Goal: Transaction & Acquisition: Book appointment/travel/reservation

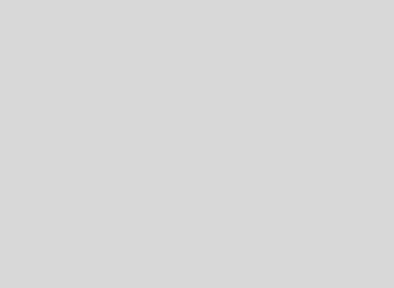
select select "es"
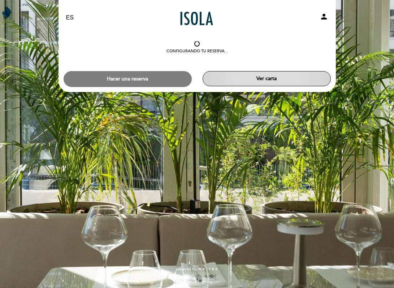
click at [268, 74] on button "Ver carta" at bounding box center [266, 78] width 128 height 15
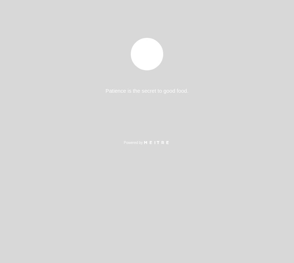
select select "es"
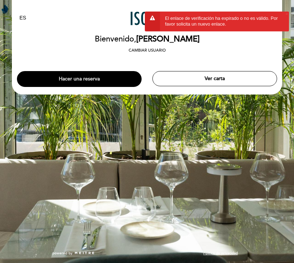
click at [83, 72] on button "Hacer una reserva" at bounding box center [79, 79] width 125 height 16
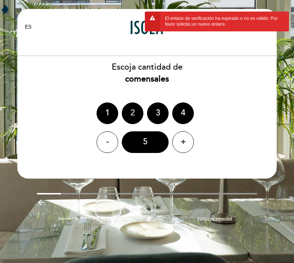
click at [130, 110] on div "2" at bounding box center [133, 113] width 22 height 22
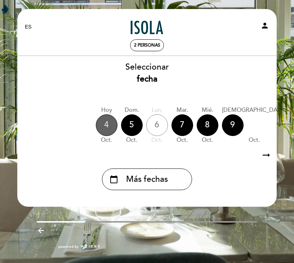
click at [109, 124] on div "4" at bounding box center [107, 125] width 22 height 22
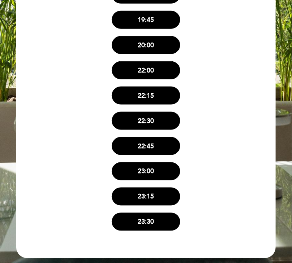
scroll to position [141, 0]
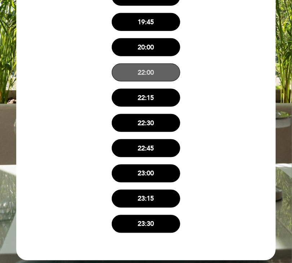
click at [148, 74] on button "22:00" at bounding box center [146, 73] width 69 height 18
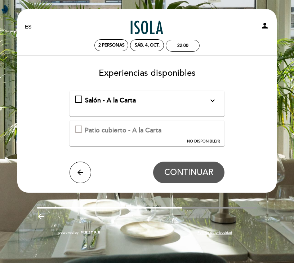
click at [78, 98] on div "Salón - A la Carta expand_more Esta opción no tiene disponible el menu Lunch." at bounding box center [147, 100] width 144 height 9
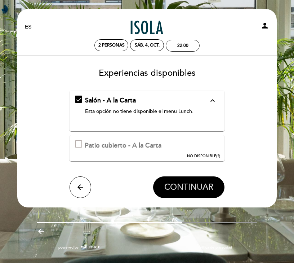
click at [185, 189] on span "CONTINUAR" at bounding box center [189, 187] width 49 height 10
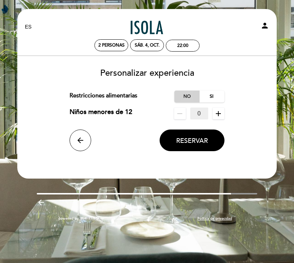
click at [188, 96] on label "No" at bounding box center [187, 97] width 25 height 12
click at [191, 140] on span "Reservar" at bounding box center [192, 141] width 32 height 8
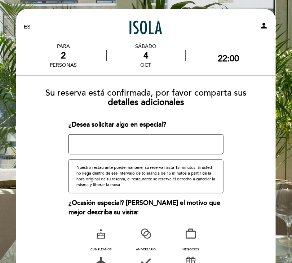
click at [188, 138] on textarea at bounding box center [146, 144] width 155 height 20
